Goal: Task Accomplishment & Management: Manage account settings

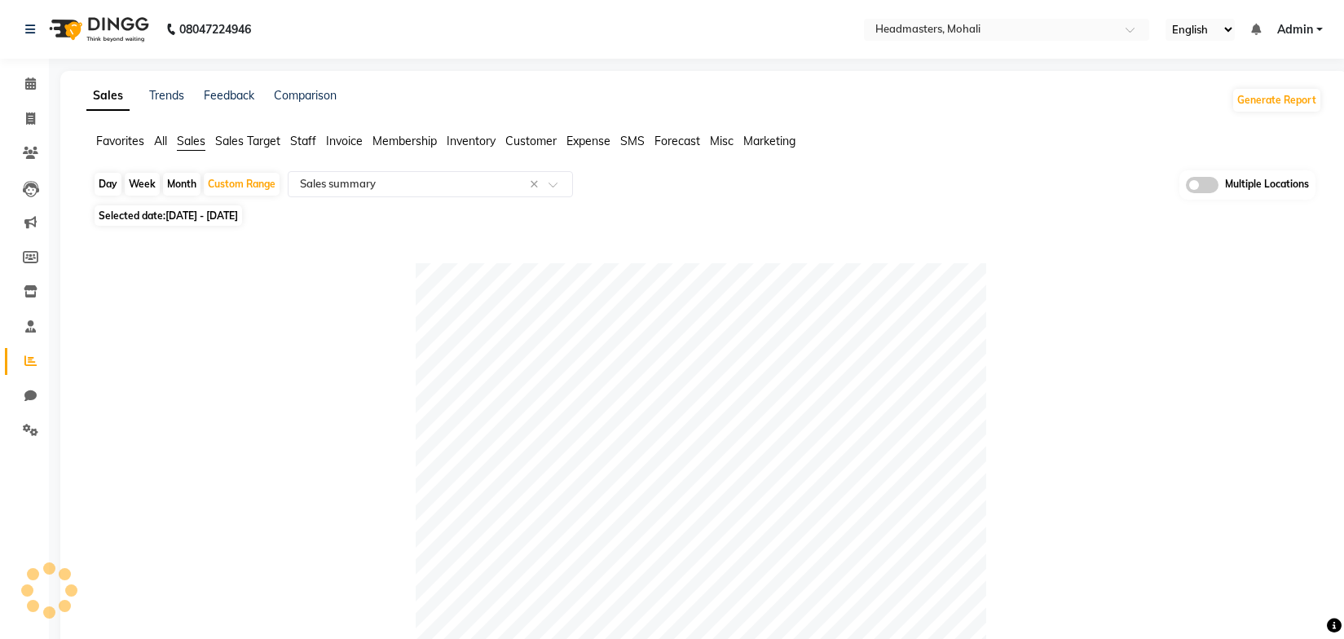
select select "full_report"
select select "csv"
click at [194, 139] on span "Sales" at bounding box center [191, 141] width 29 height 15
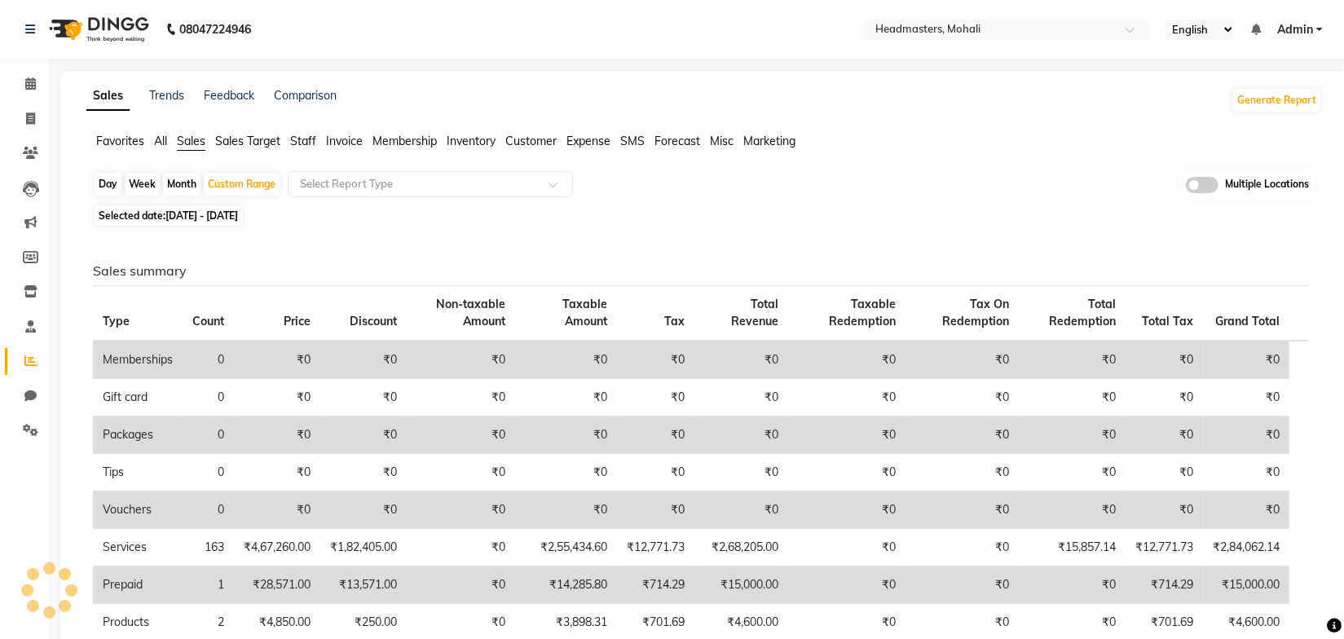
click at [803, 202] on div "Day Week Month Custom Range Select Report Type Multiple Locations Selected date…" at bounding box center [703, 587] width 1235 height 835
click at [112, 183] on div "Day" at bounding box center [108, 184] width 27 height 23
select select "10"
select select "2025"
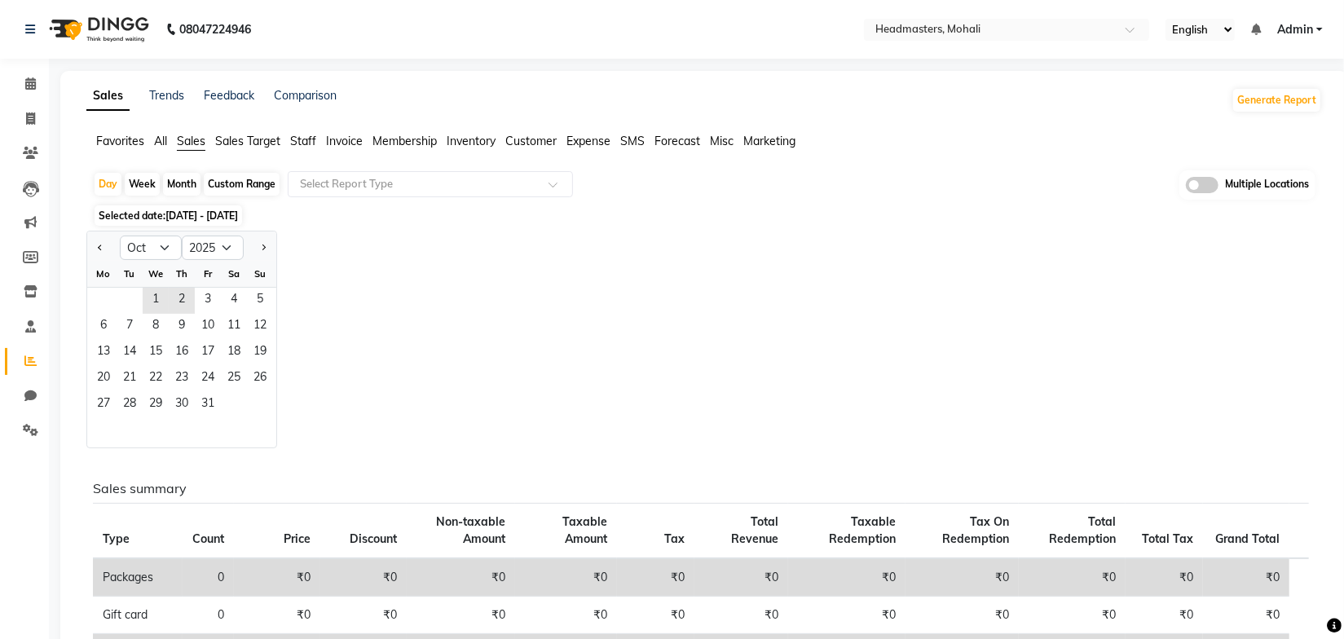
drag, startPoint x: 168, startPoint y: 210, endPoint x: 176, endPoint y: 213, distance: 8.8
click at [169, 211] on span "[DATE] - [DATE]" at bounding box center [201, 215] width 73 height 12
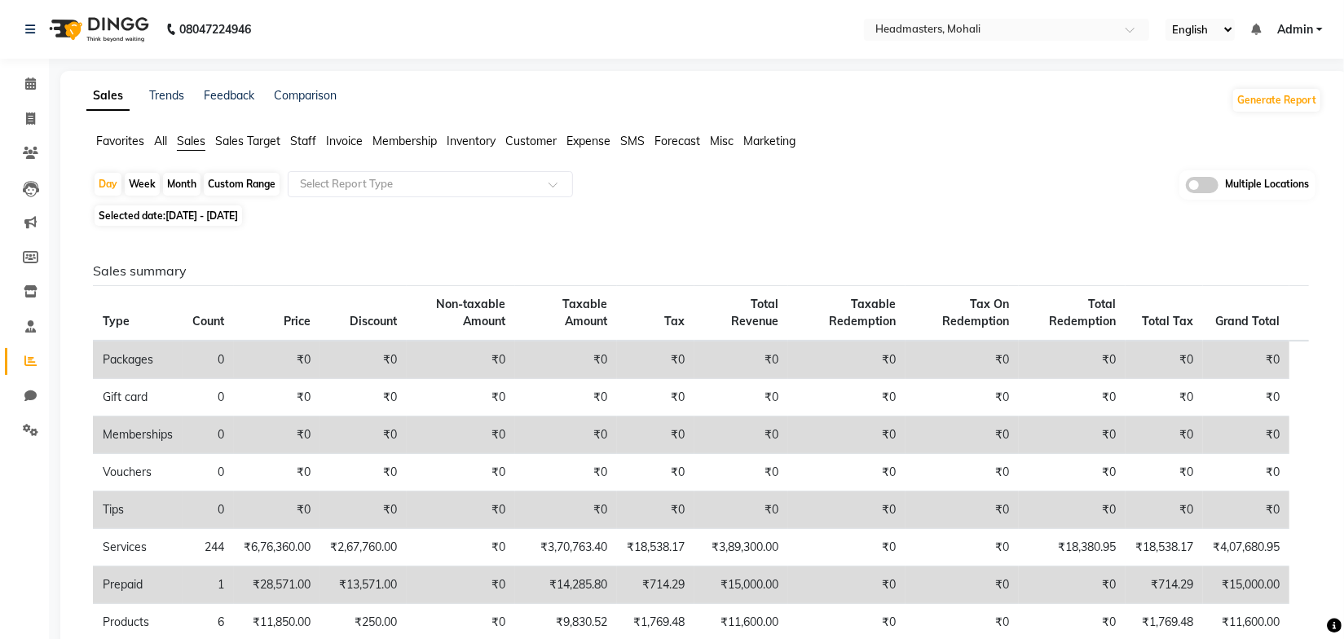
click at [224, 213] on span "[DATE] - [DATE]" at bounding box center [201, 215] width 73 height 12
select select "10"
select select "2025"
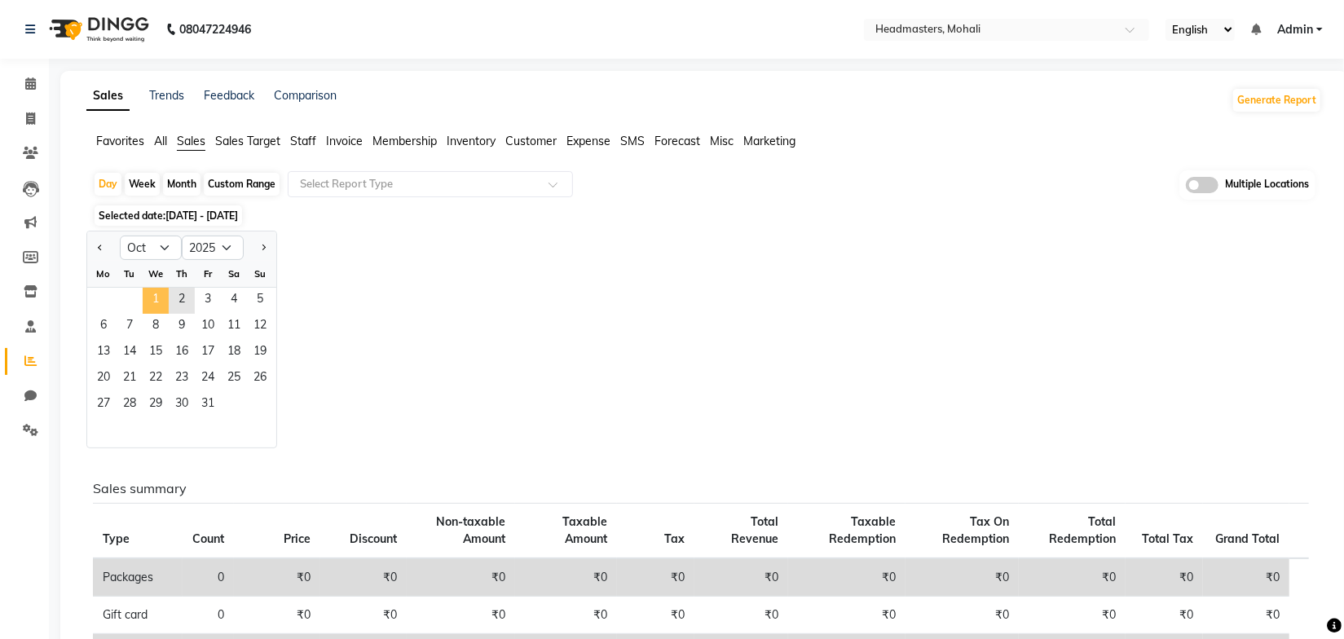
click at [161, 299] on span "1" at bounding box center [156, 301] width 26 height 26
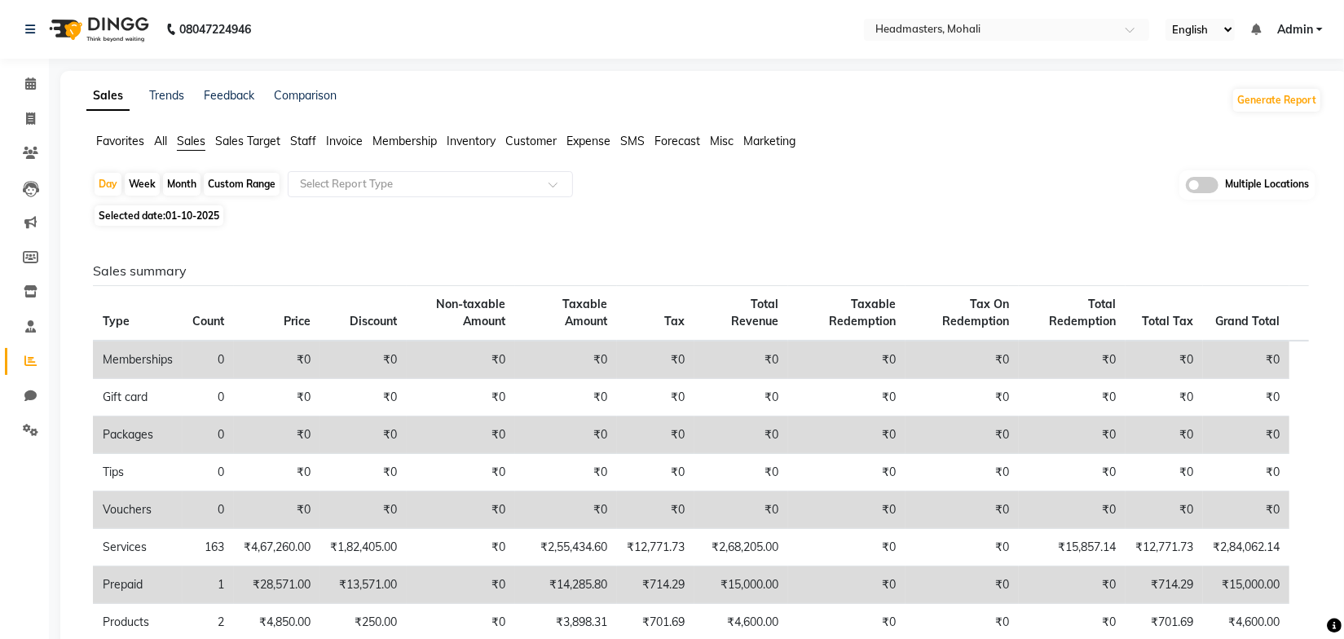
click at [449, 218] on div "Selected date: [DATE]" at bounding box center [707, 215] width 1229 height 17
click at [429, 180] on input "text" at bounding box center [414, 184] width 235 height 16
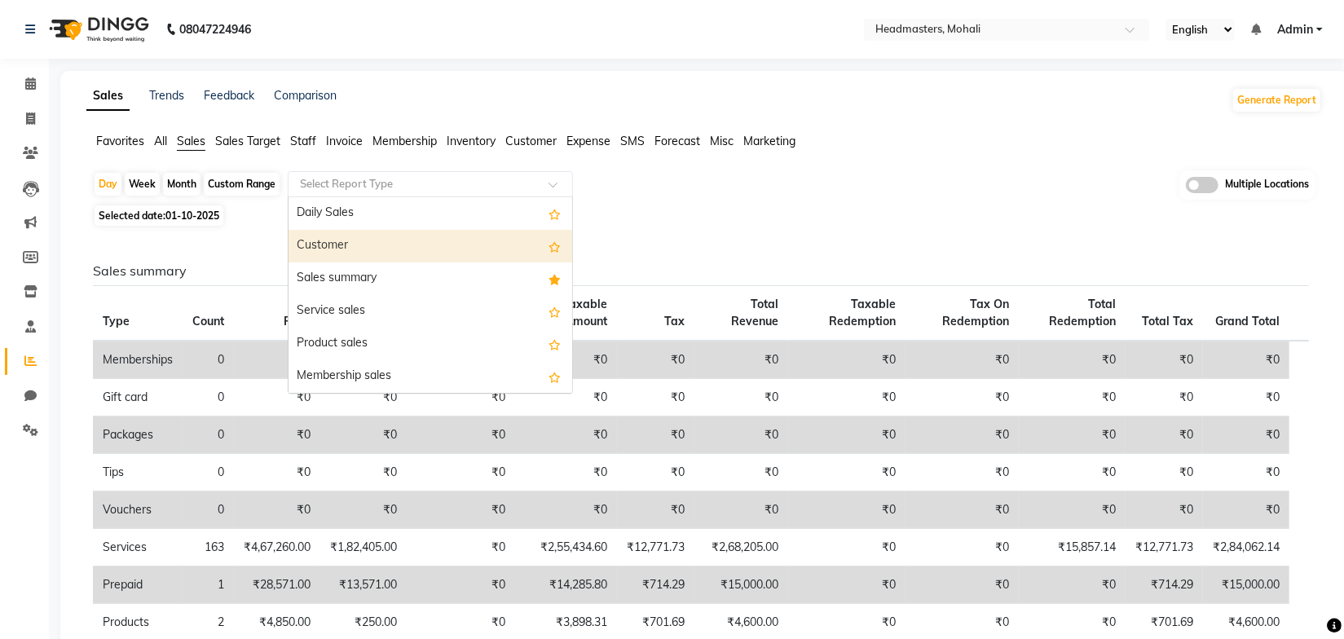
click at [657, 217] on div "Selected date: 01-10-2025" at bounding box center [707, 215] width 1229 height 17
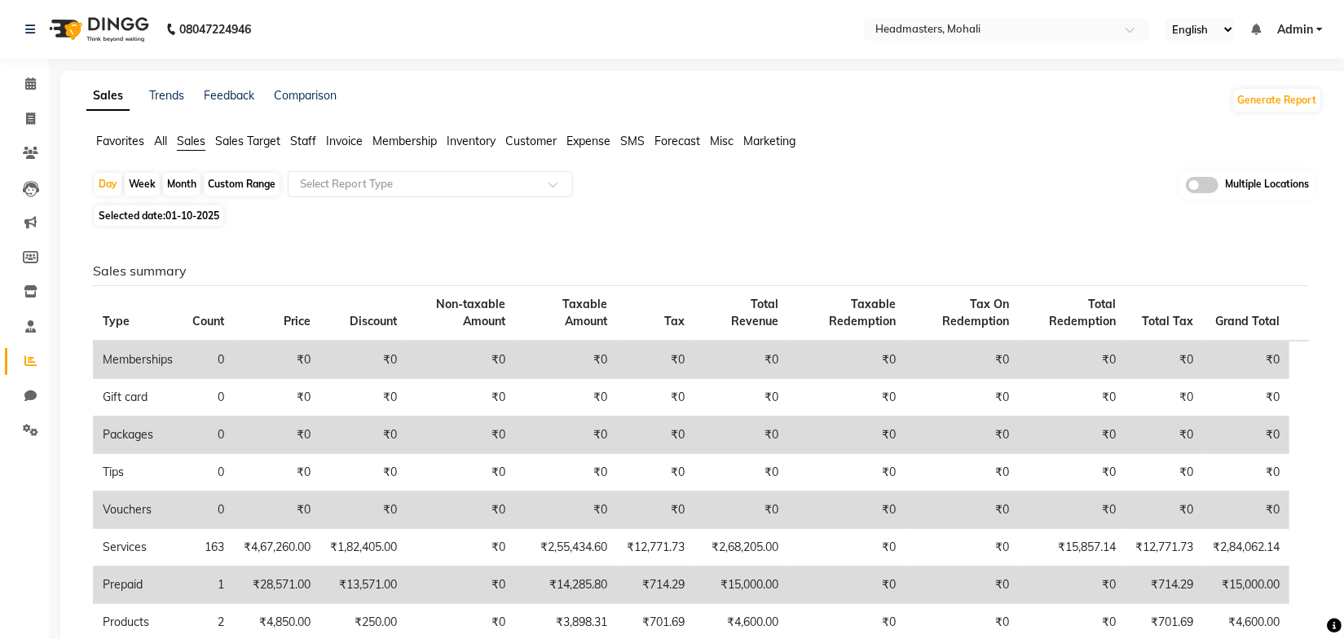
click at [746, 188] on div "Day Week Month Custom Range Select Report Type Multiple Locations" at bounding box center [704, 185] width 1222 height 30
click at [23, 425] on icon at bounding box center [30, 430] width 15 height 12
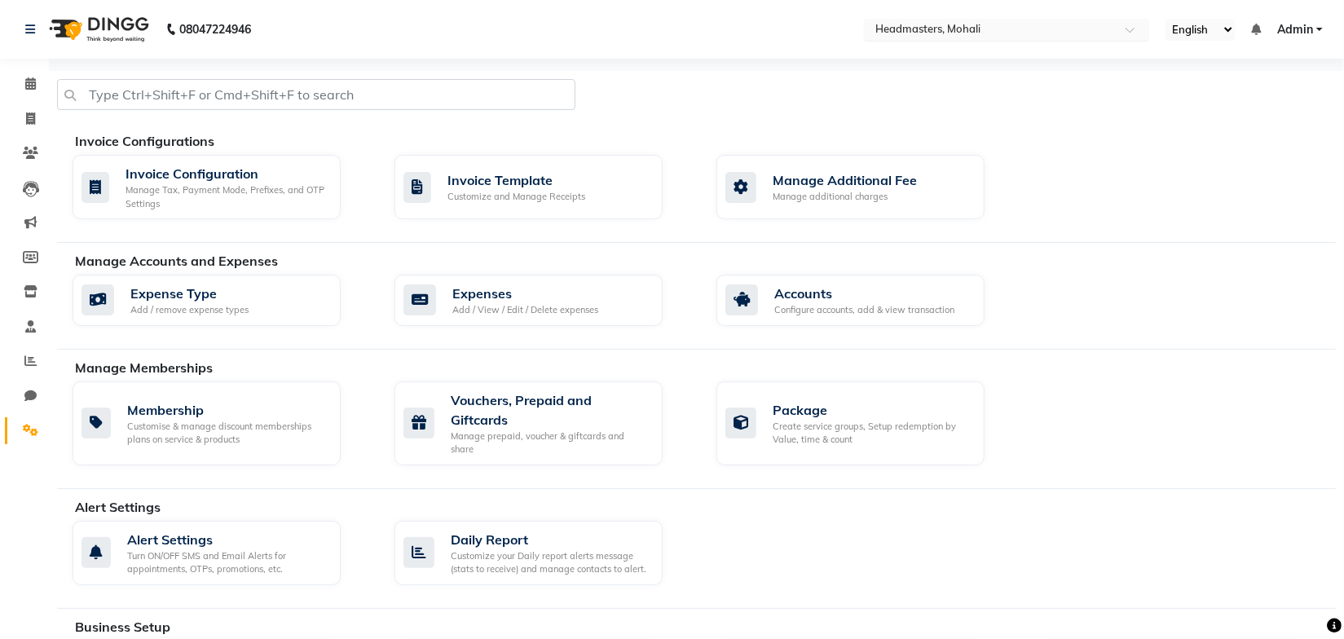
click at [937, 36] on input "text" at bounding box center [990, 31] width 236 height 16
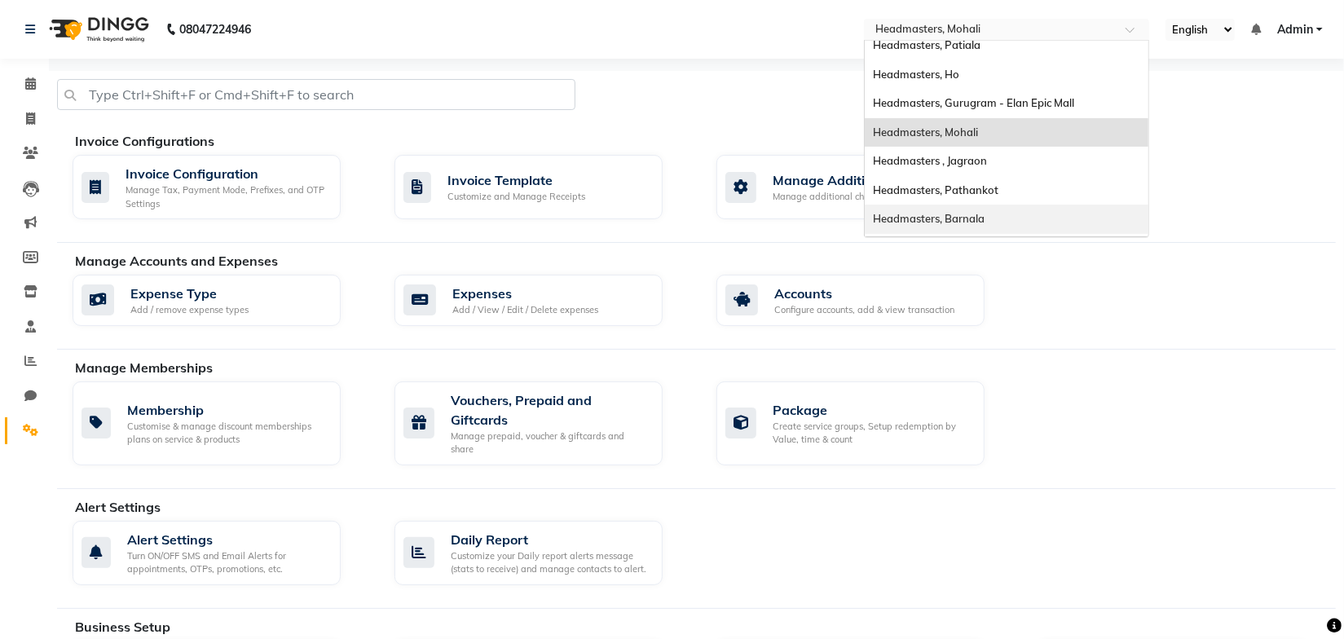
scroll to position [131, 0]
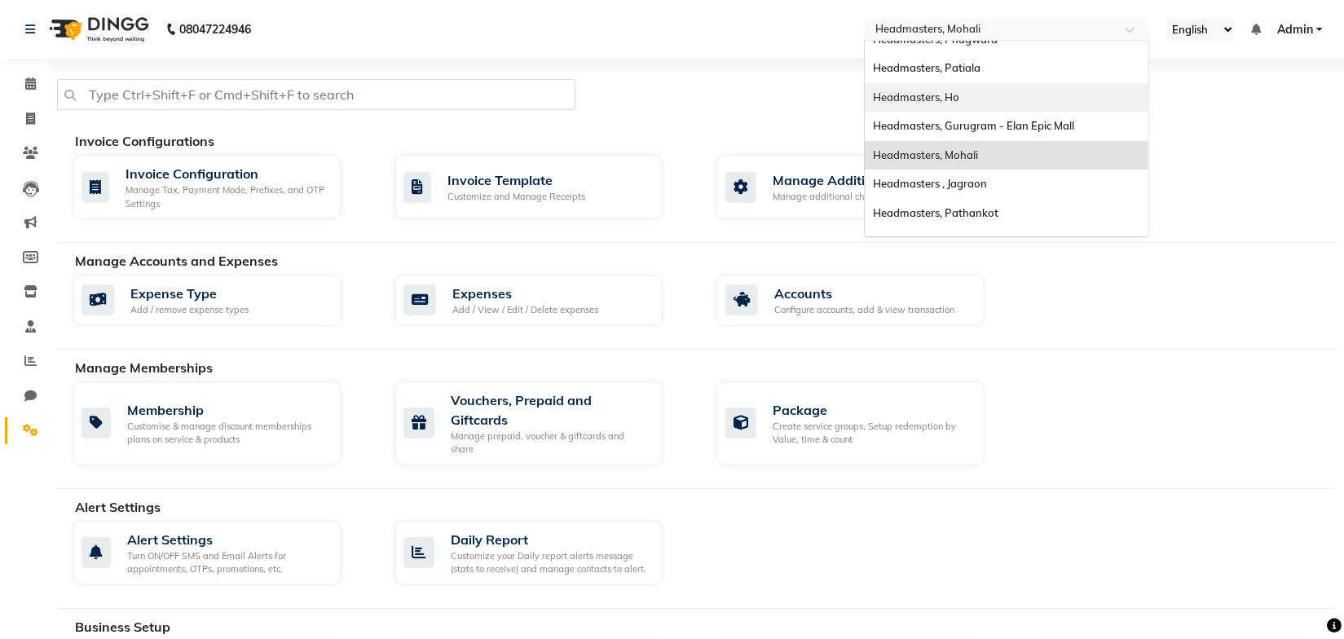
click at [968, 95] on div "Headmasters, Ho" at bounding box center [1007, 97] width 284 height 29
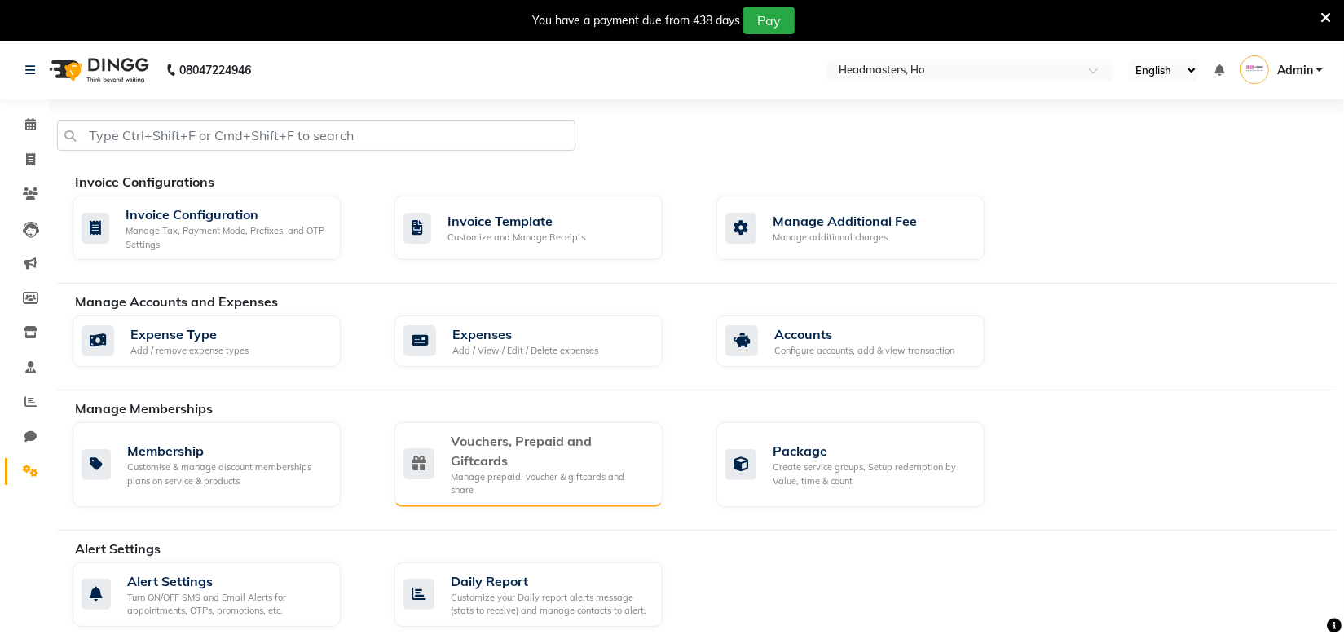
click at [503, 445] on div "Vouchers, Prepaid and Giftcards" at bounding box center [550, 450] width 199 height 39
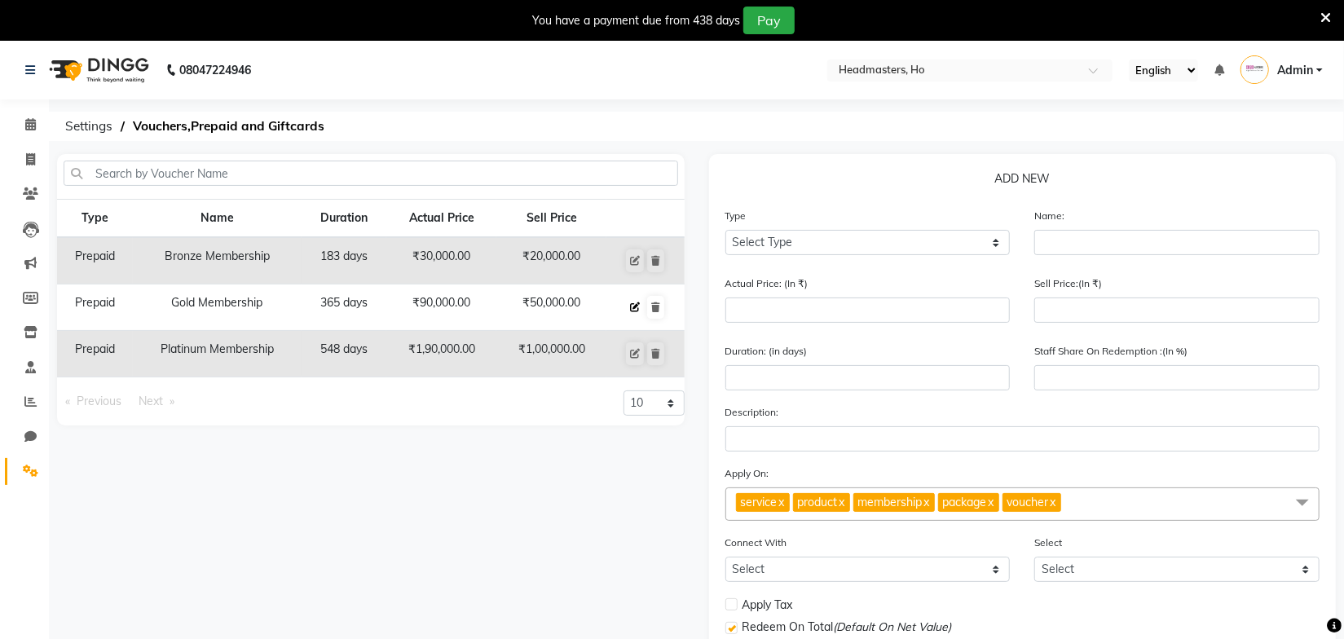
click at [632, 304] on icon at bounding box center [635, 307] width 10 height 10
select select "P"
type input "Gold Membership"
type input "90000"
type input "50000"
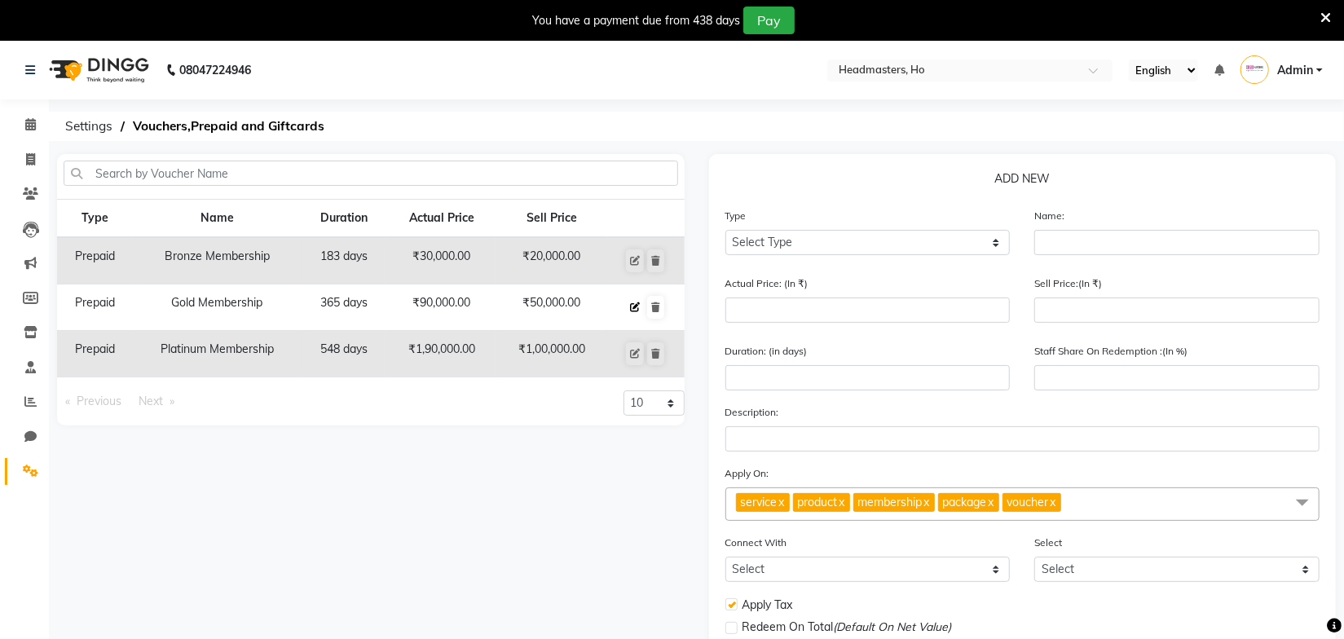
type input "365"
type input "56"
checkbox input "true"
checkbox input "false"
checkbox input "true"
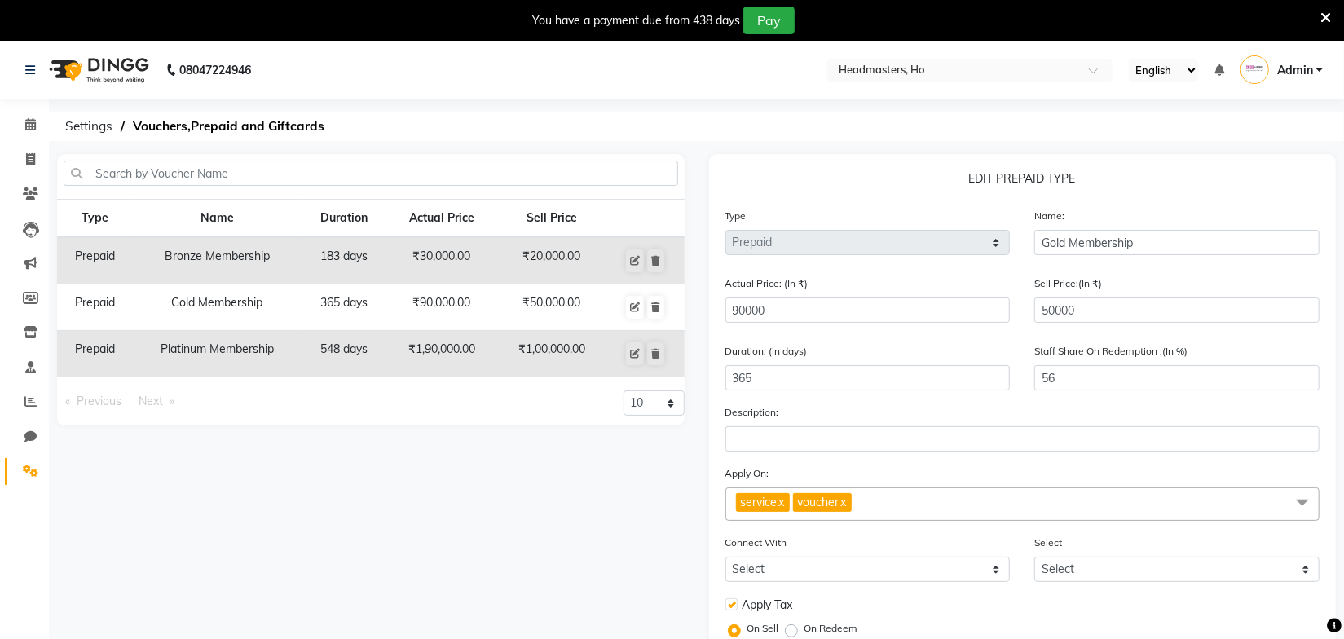
click at [847, 336] on div "Actual Price: (In ₹) 90000" at bounding box center [868, 305] width 310 height 61
click at [1327, 11] on icon at bounding box center [1325, 18] width 11 height 15
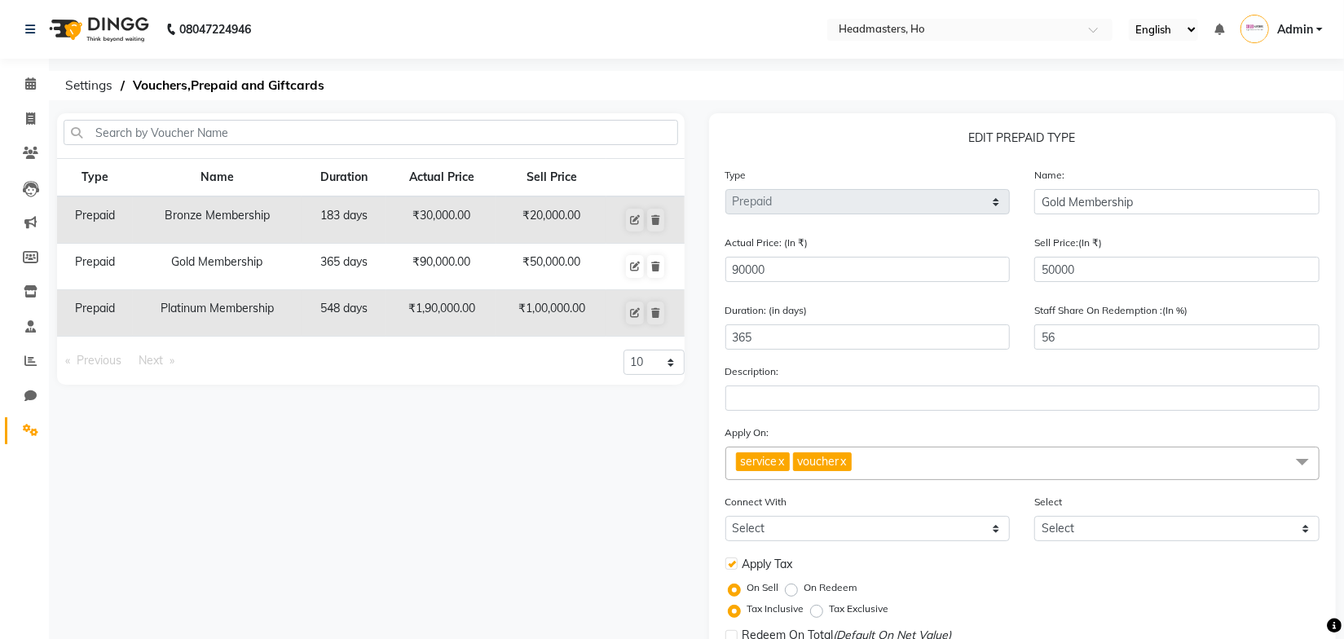
click at [681, 87] on ol "Settings Vouchers,Prepaid and Giftcards" at bounding box center [693, 85] width 1273 height 29
